Goal: Navigation & Orientation: Find specific page/section

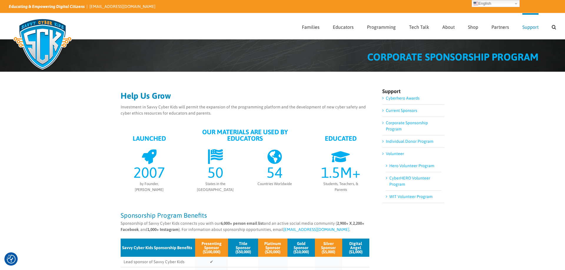
click at [398, 99] on link "Cyberhero Awards" at bounding box center [403, 98] width 34 height 5
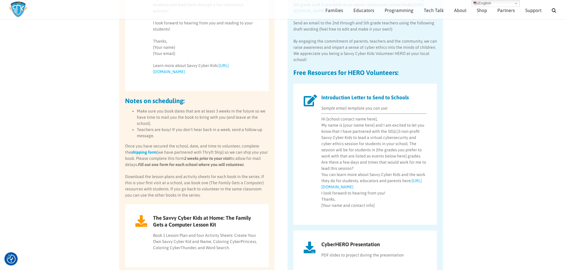
scroll to position [370, 0]
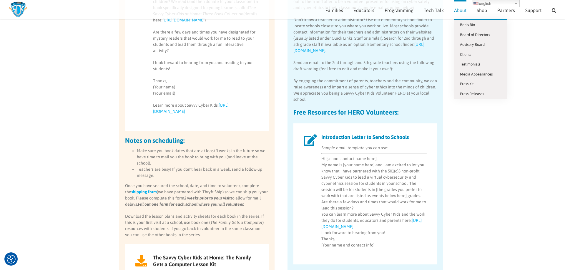
click at [463, 12] on span "About" at bounding box center [460, 10] width 12 height 5
